Goal: Check status: Check status

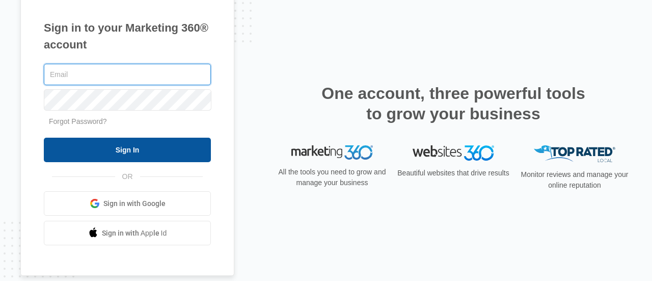
type input "[EMAIL_ADDRESS][DOMAIN_NAME]"
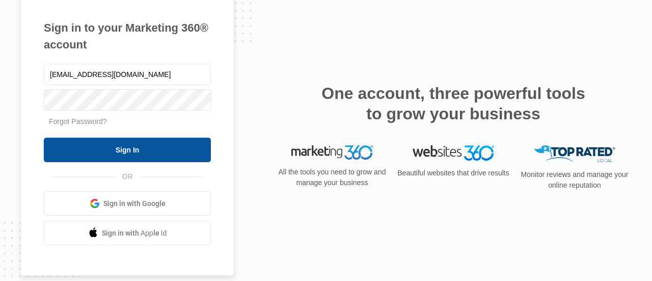
click at [139, 147] on input "Sign In" at bounding box center [127, 150] width 167 height 24
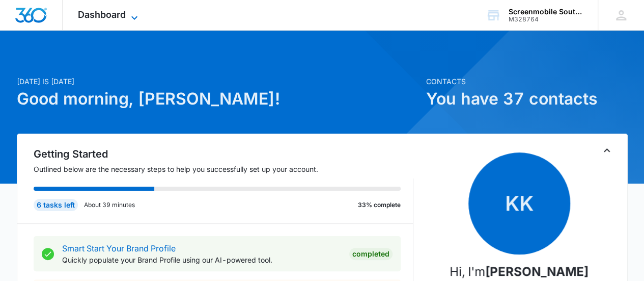
click at [135, 16] on icon at bounding box center [134, 18] width 12 height 12
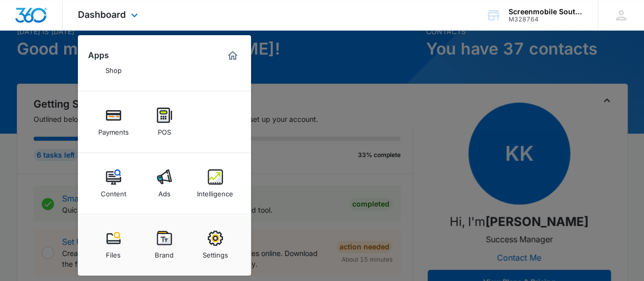
scroll to position [53, 0]
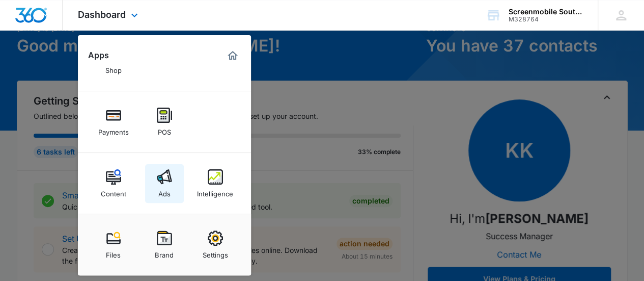
click at [167, 172] on img at bounding box center [164, 176] width 15 height 15
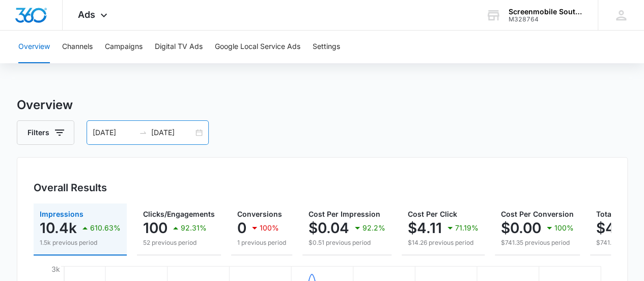
click at [202, 128] on div "08/01/2025 08/27/2025" at bounding box center [148, 132] width 122 height 24
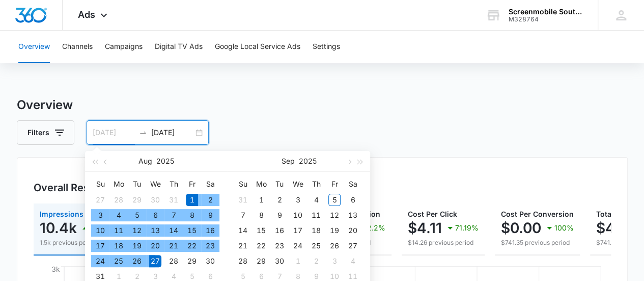
click at [194, 195] on div "1" at bounding box center [192, 200] width 12 height 12
type input "09/05/2025"
click at [334, 201] on div "5" at bounding box center [334, 200] width 12 height 12
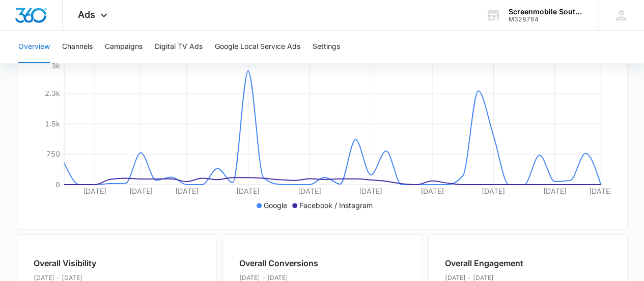
scroll to position [205, 0]
